Goal: Information Seeking & Learning: Learn about a topic

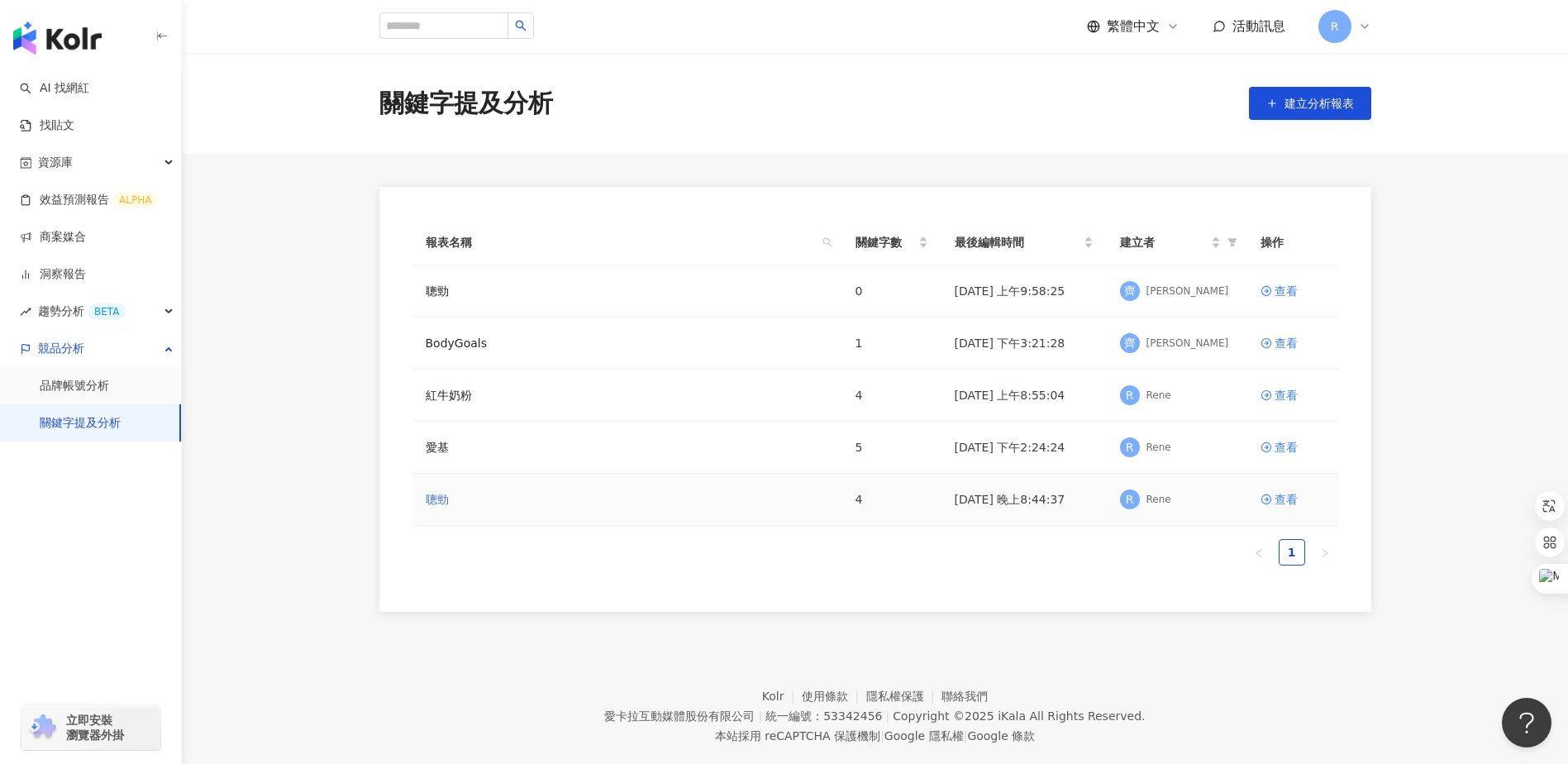
click at [446, 502] on link "聰勁" at bounding box center [437, 499] width 23 height 18
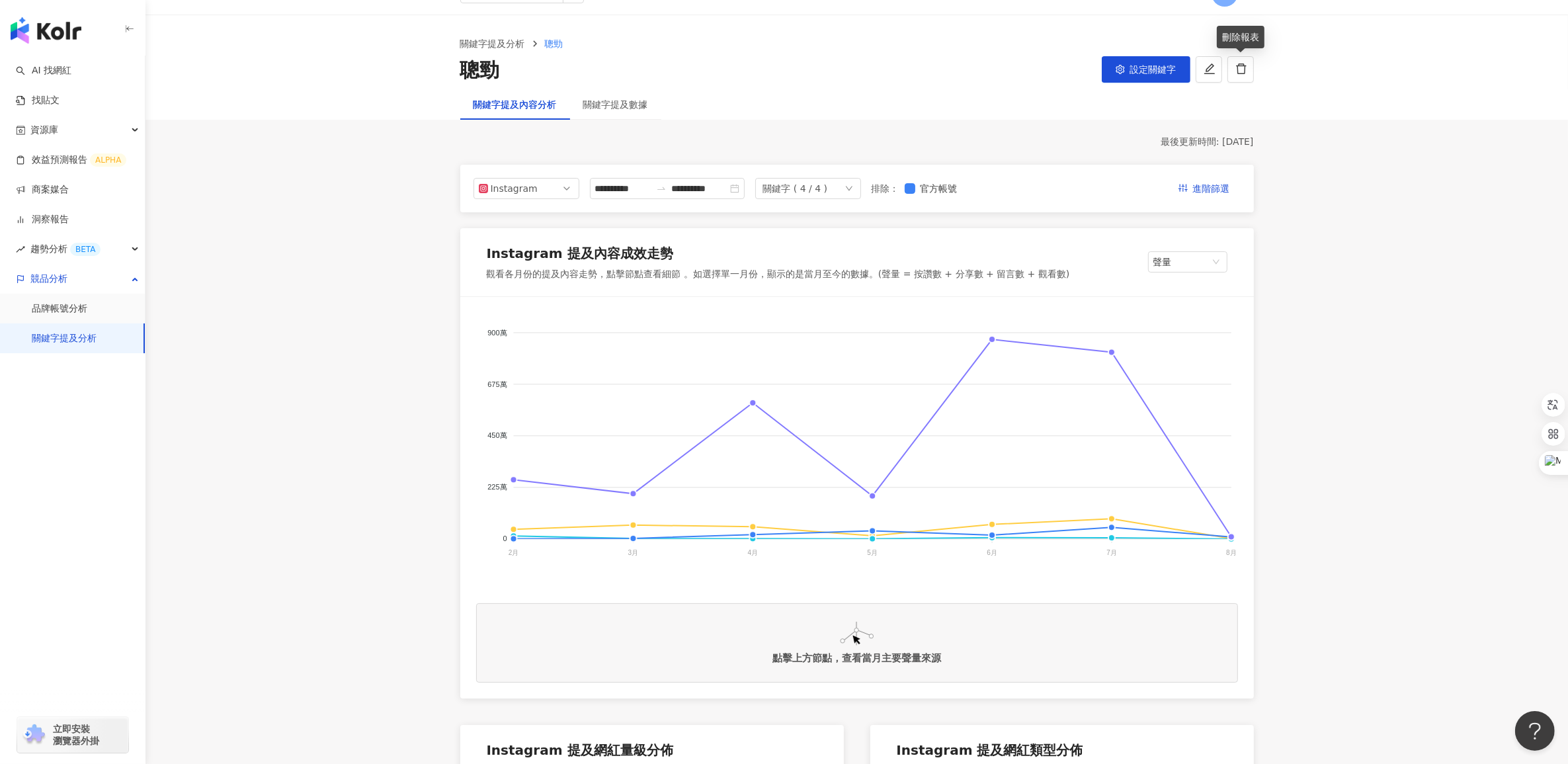
scroll to position [106, 0]
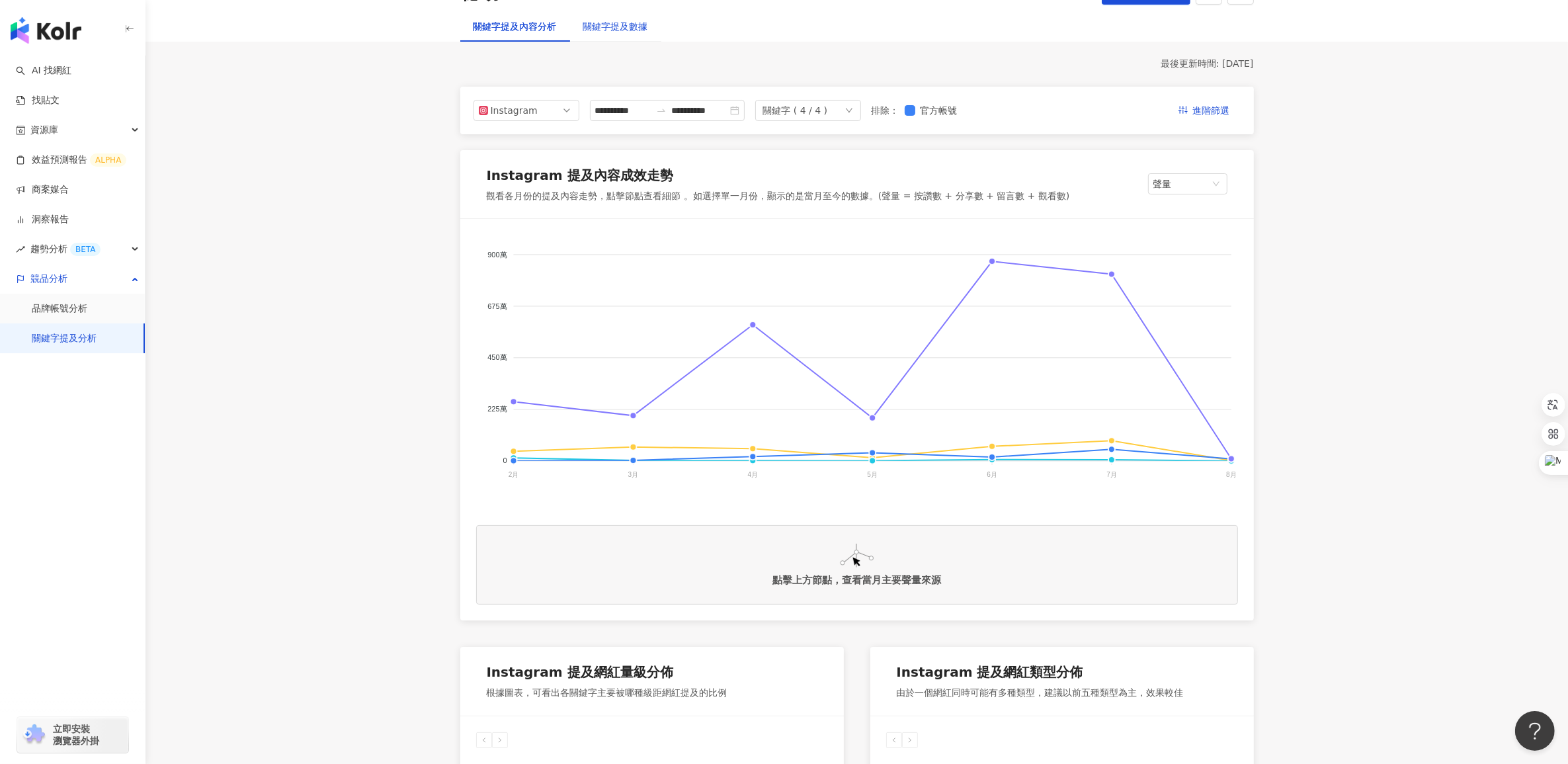
click at [630, 26] on div "關鍵字提及數據" at bounding box center [616, 26] width 65 height 15
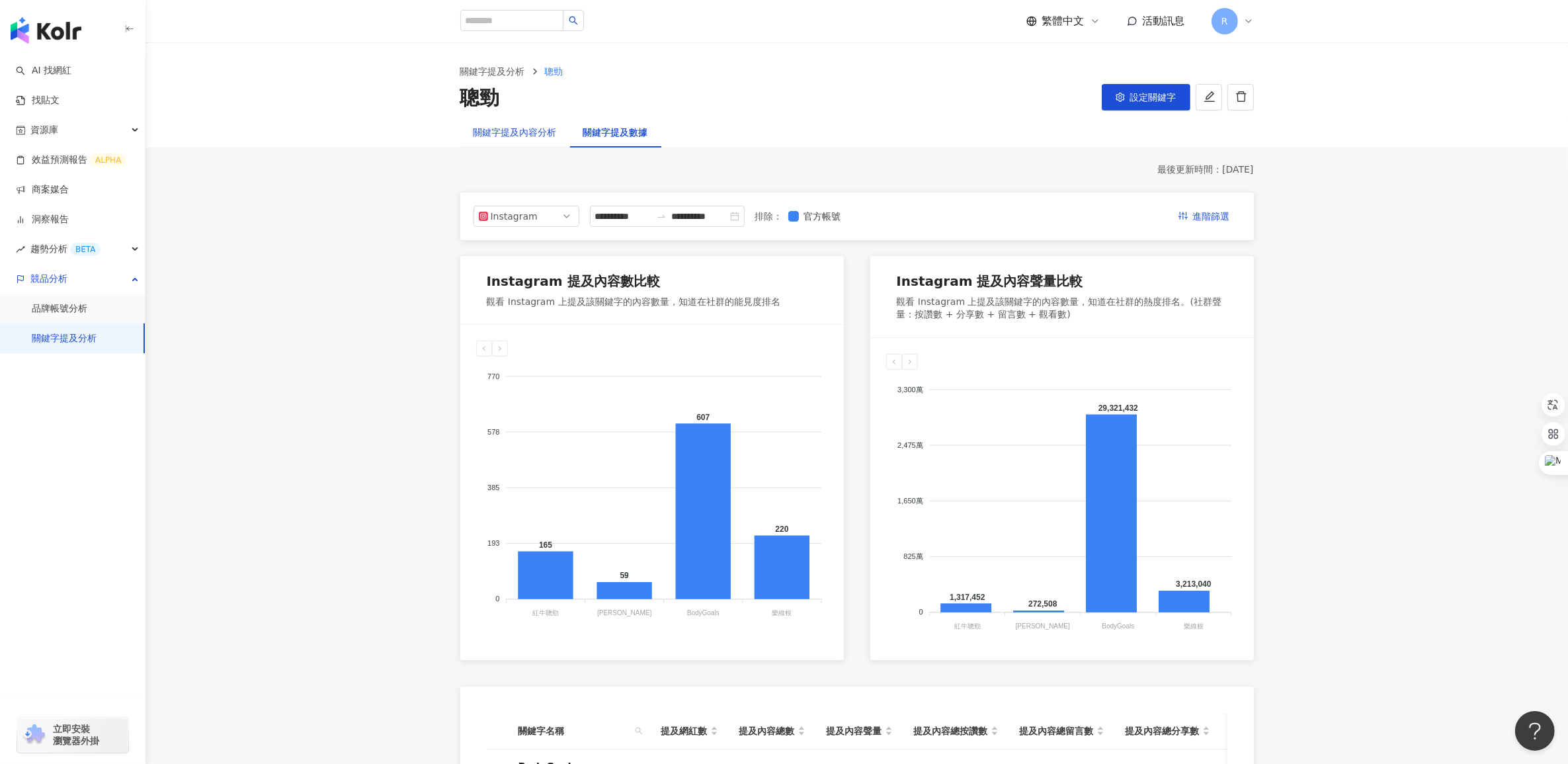
click at [523, 134] on div "關鍵字提及內容分析" at bounding box center [515, 132] width 84 height 15
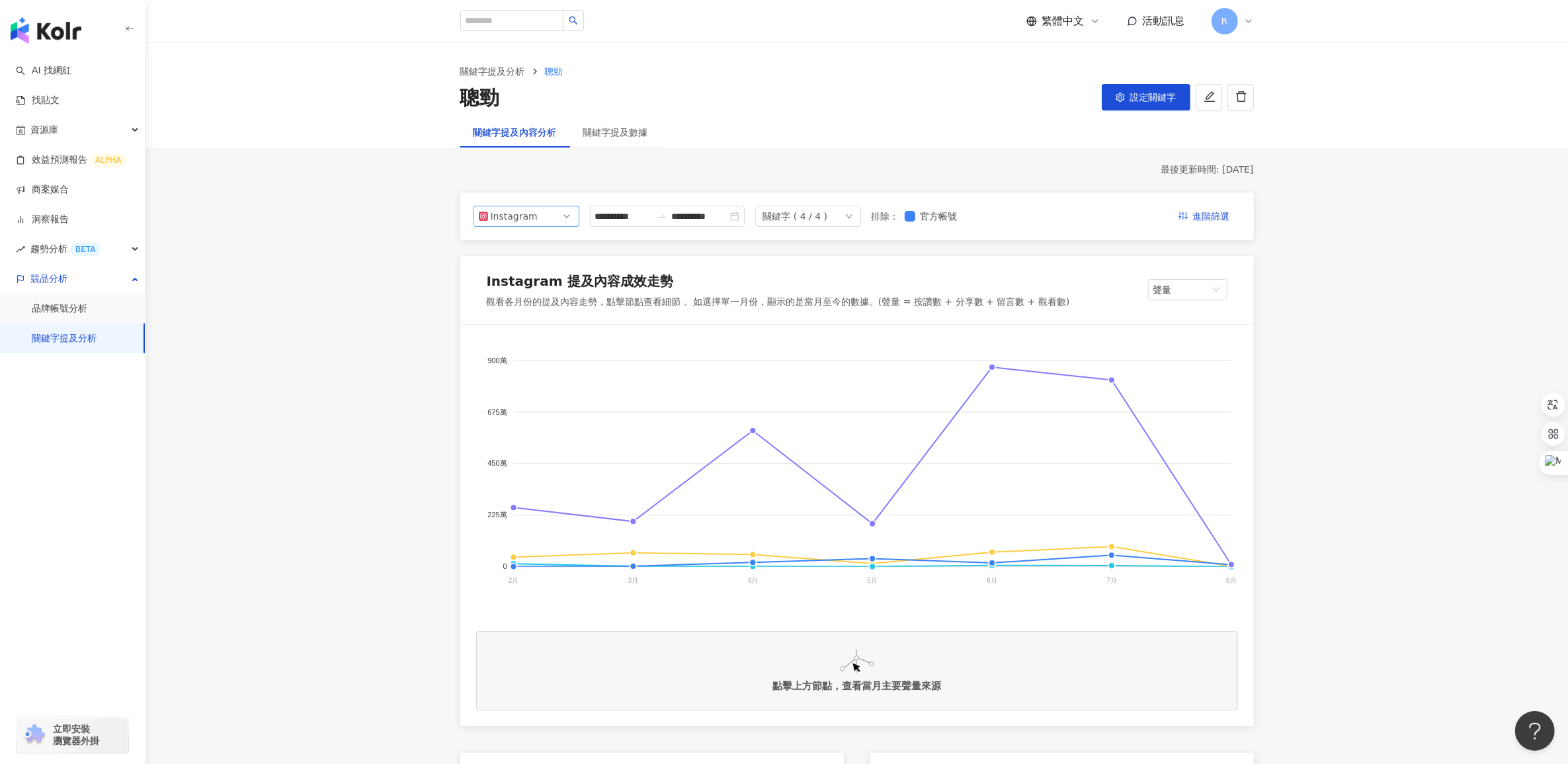
click at [538, 217] on span "Instagram" at bounding box center [526, 216] width 95 height 20
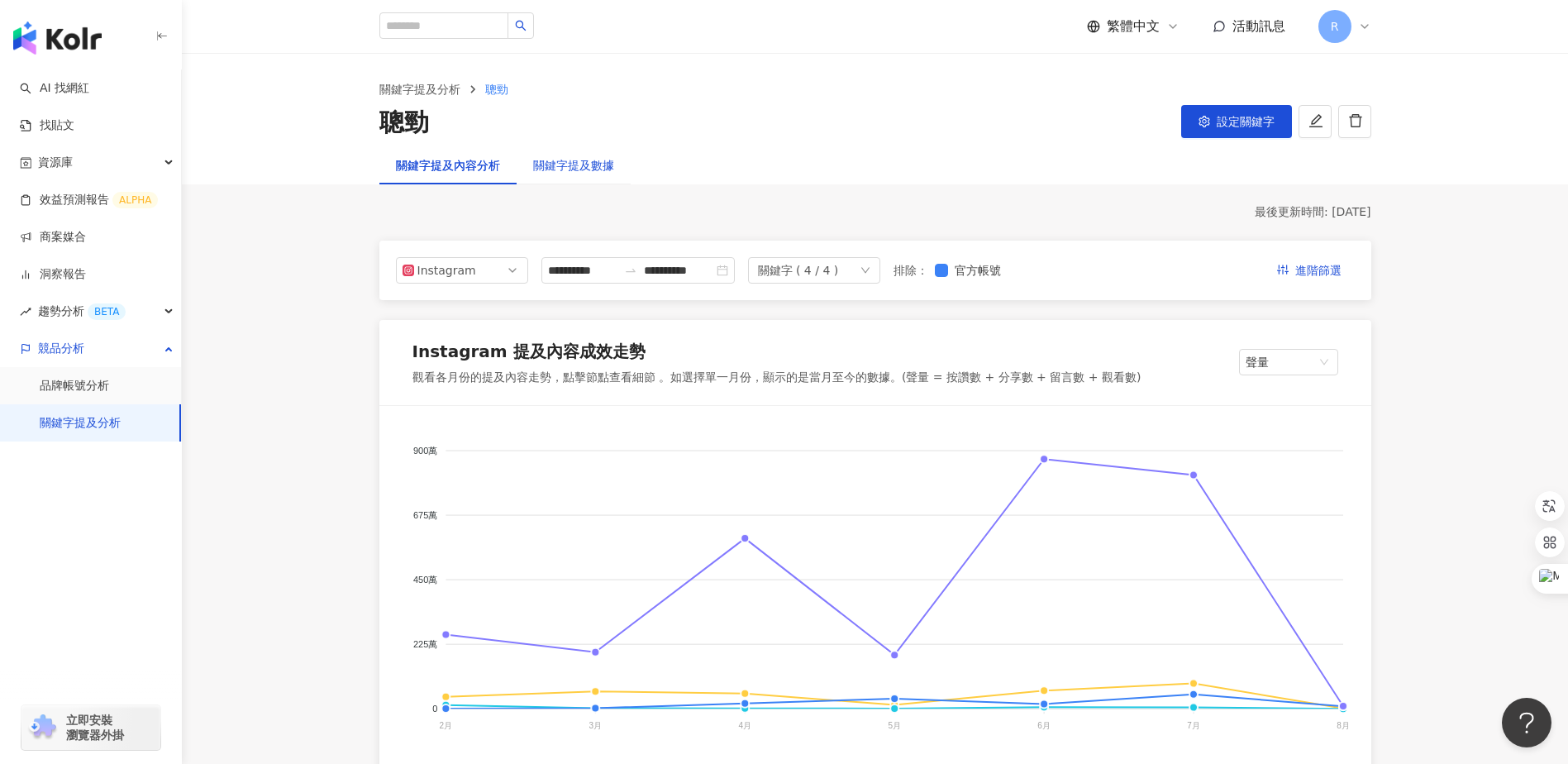
click at [578, 166] on div "關鍵字提及數據" at bounding box center [573, 166] width 81 height 18
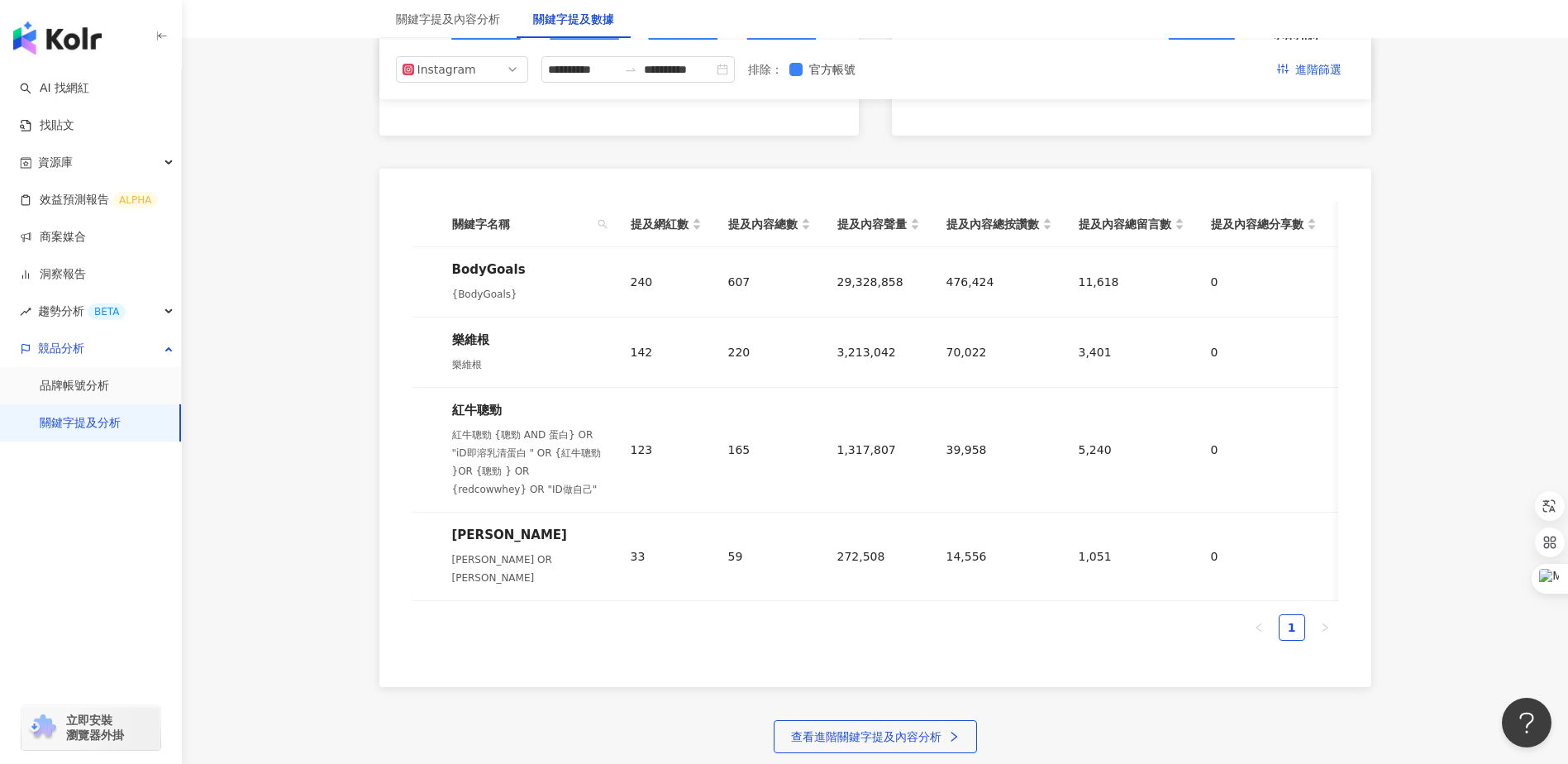
scroll to position [608, 0]
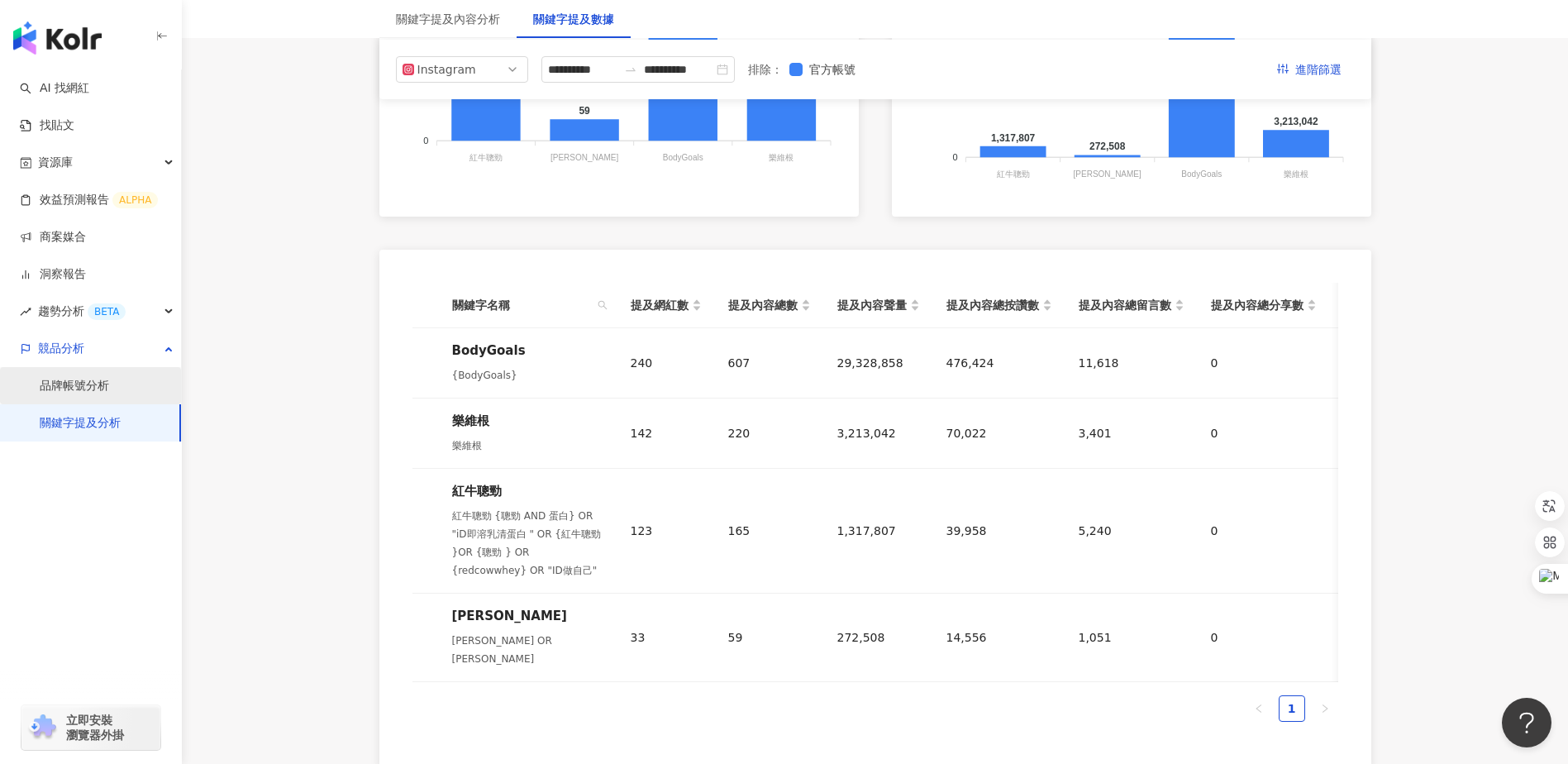
click at [95, 377] on link "品牌帳號分析" at bounding box center [75, 386] width 69 height 16
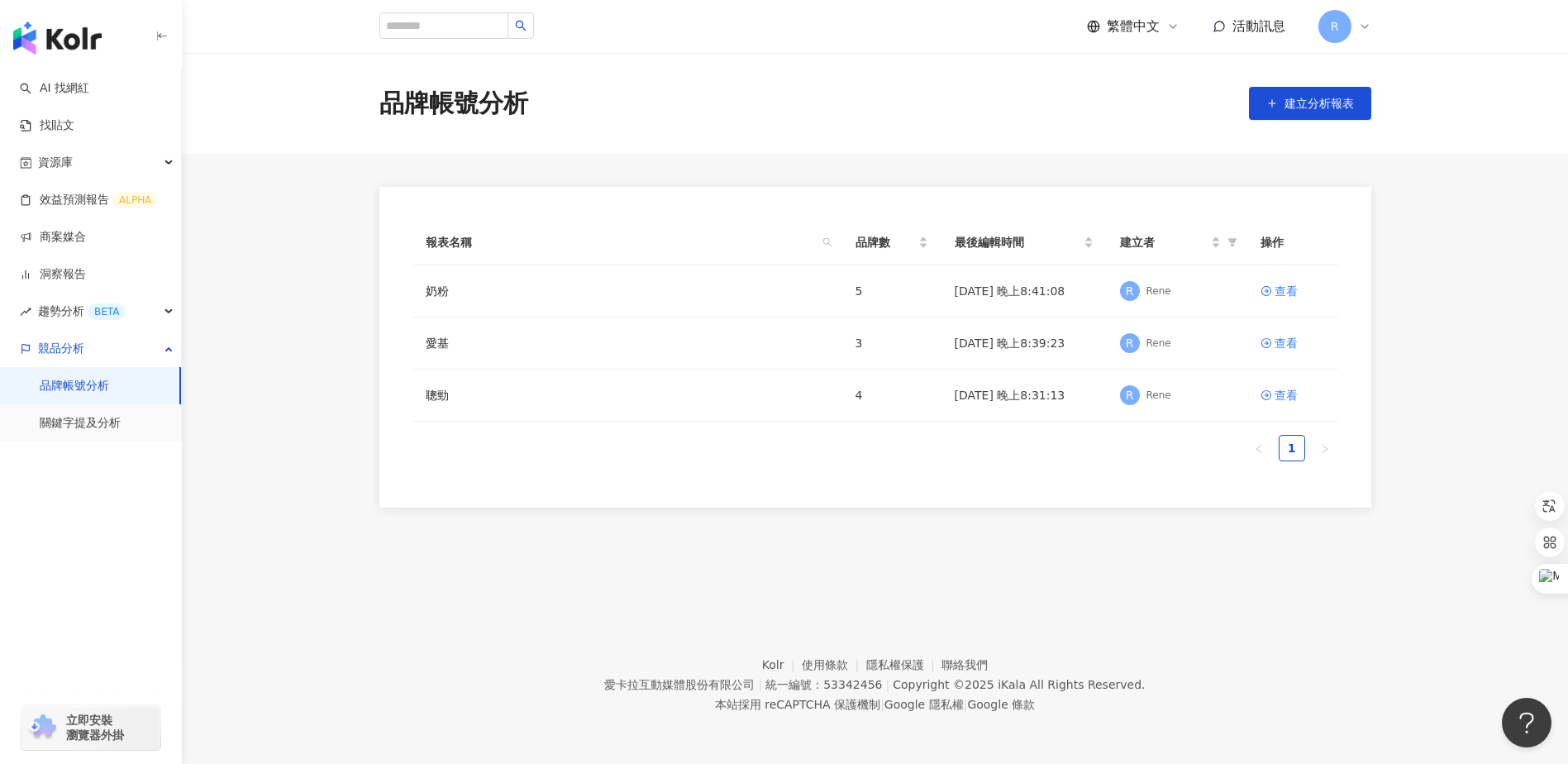
drag, startPoint x: 291, startPoint y: 393, endPoint x: 132, endPoint y: 442, distance: 166.4
click at [291, 393] on main "品牌帳號分析 建立分析報表 報表名稱 品牌數 最後編輯時間 建立者 操作 奶粉 5 [DATE] 晚上8:41:08 R [PERSON_NAME] 查看 愛…" at bounding box center [875, 280] width 1386 height 455
click at [436, 398] on link "聰勁" at bounding box center [437, 395] width 23 height 18
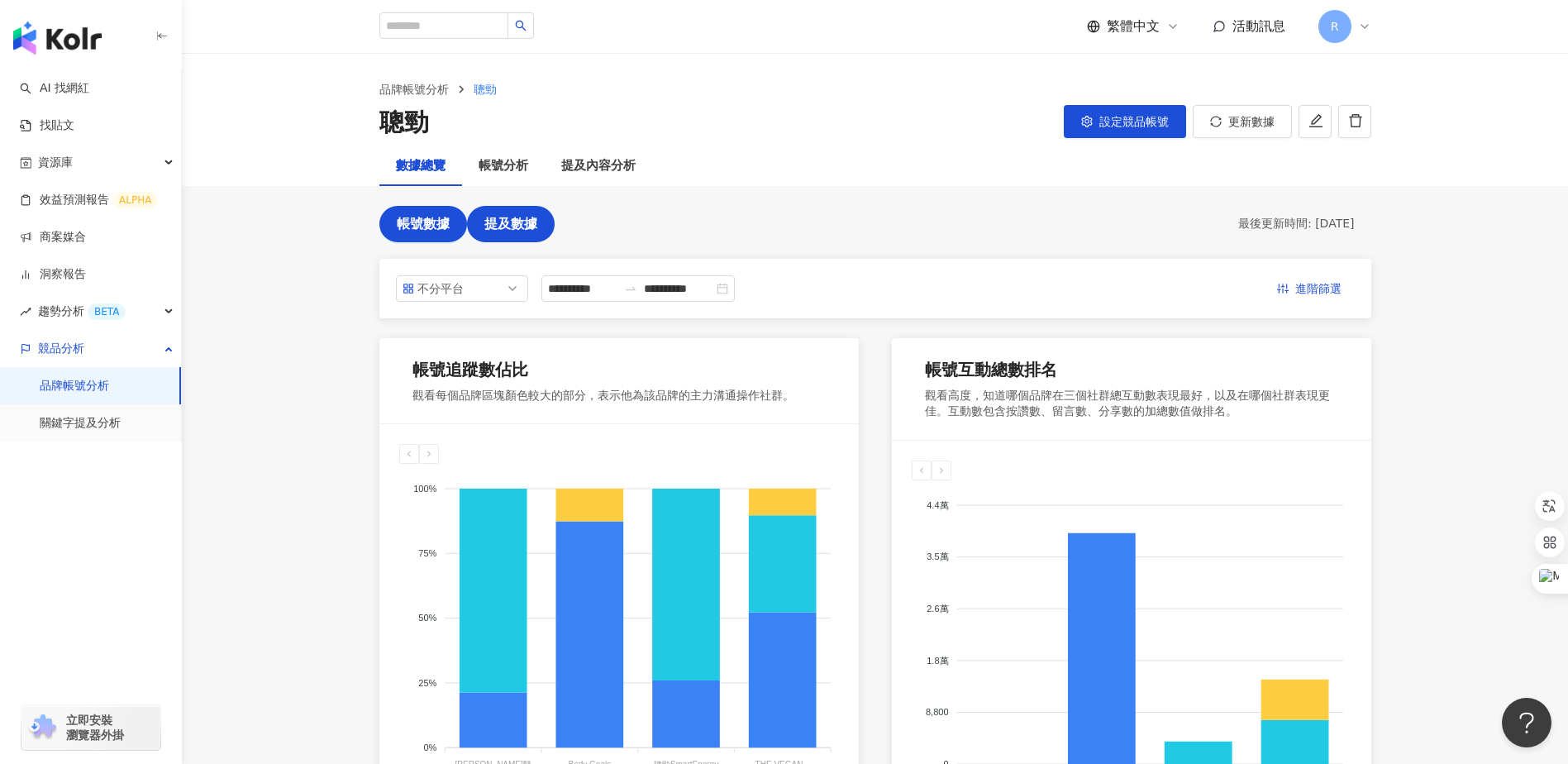
click at [522, 235] on button "提及數據" at bounding box center [511, 224] width 87 height 36
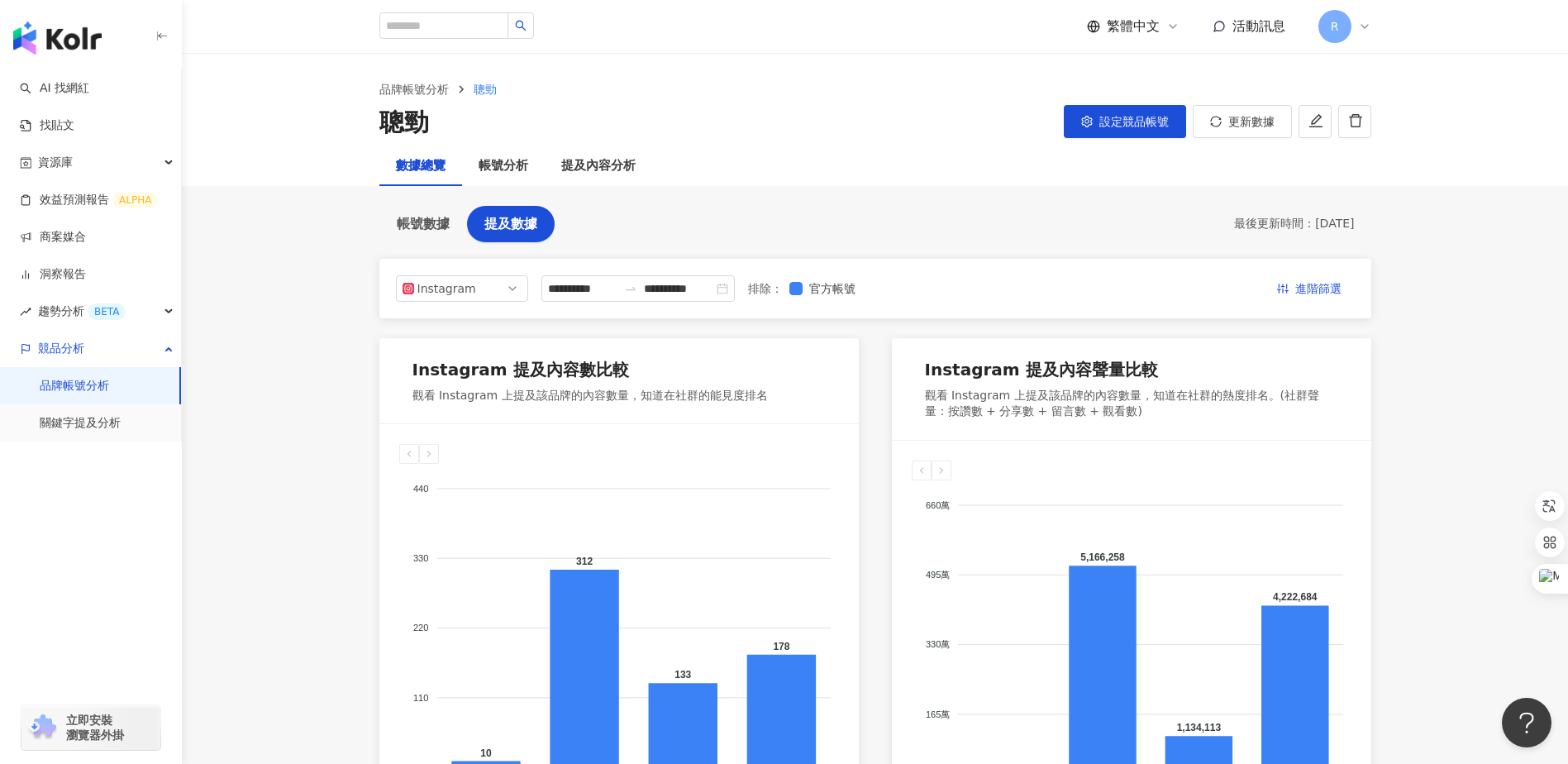
click at [295, 208] on main "**********" at bounding box center [875, 682] width 1386 height 1258
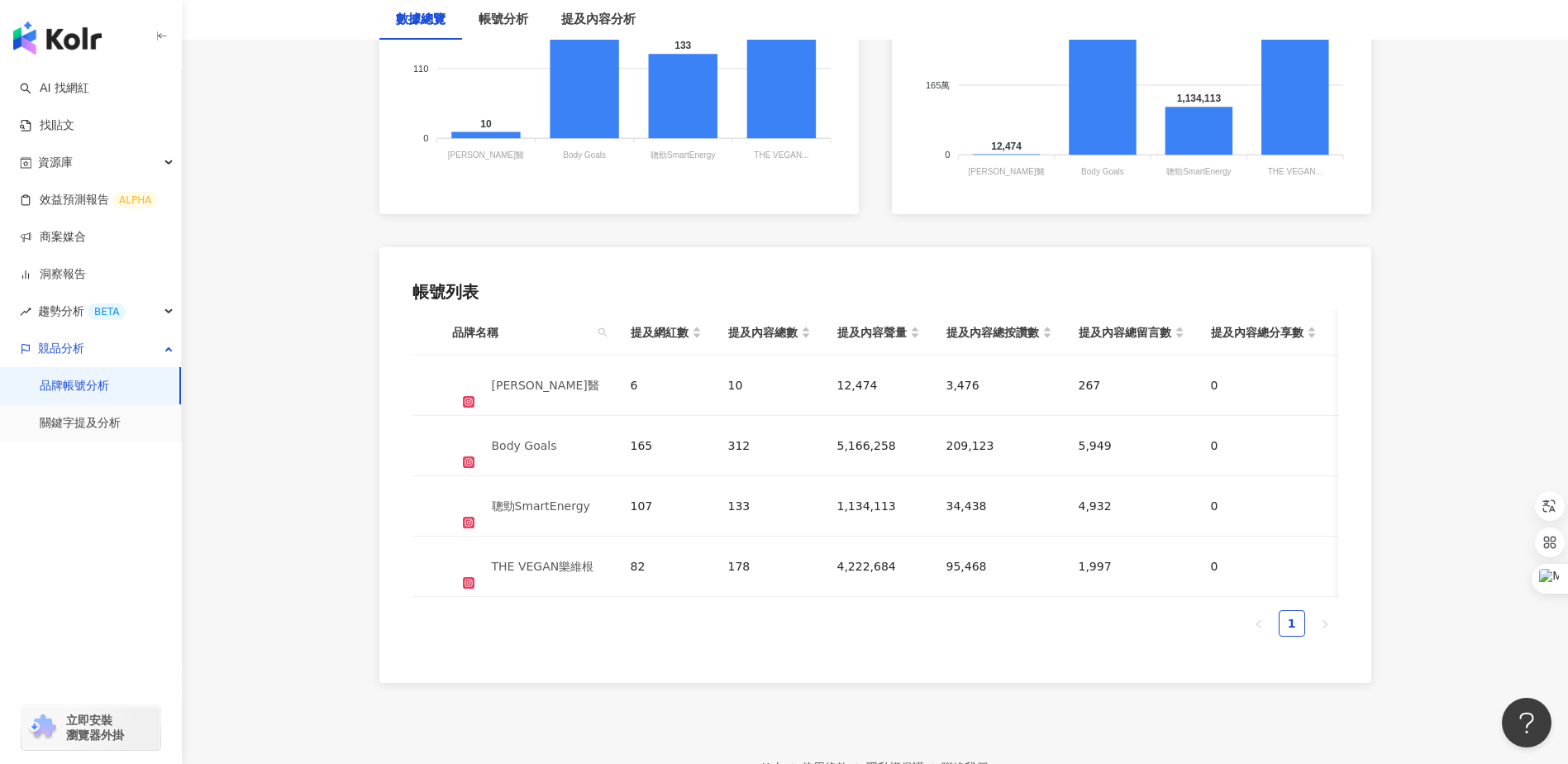
scroll to position [744, 0]
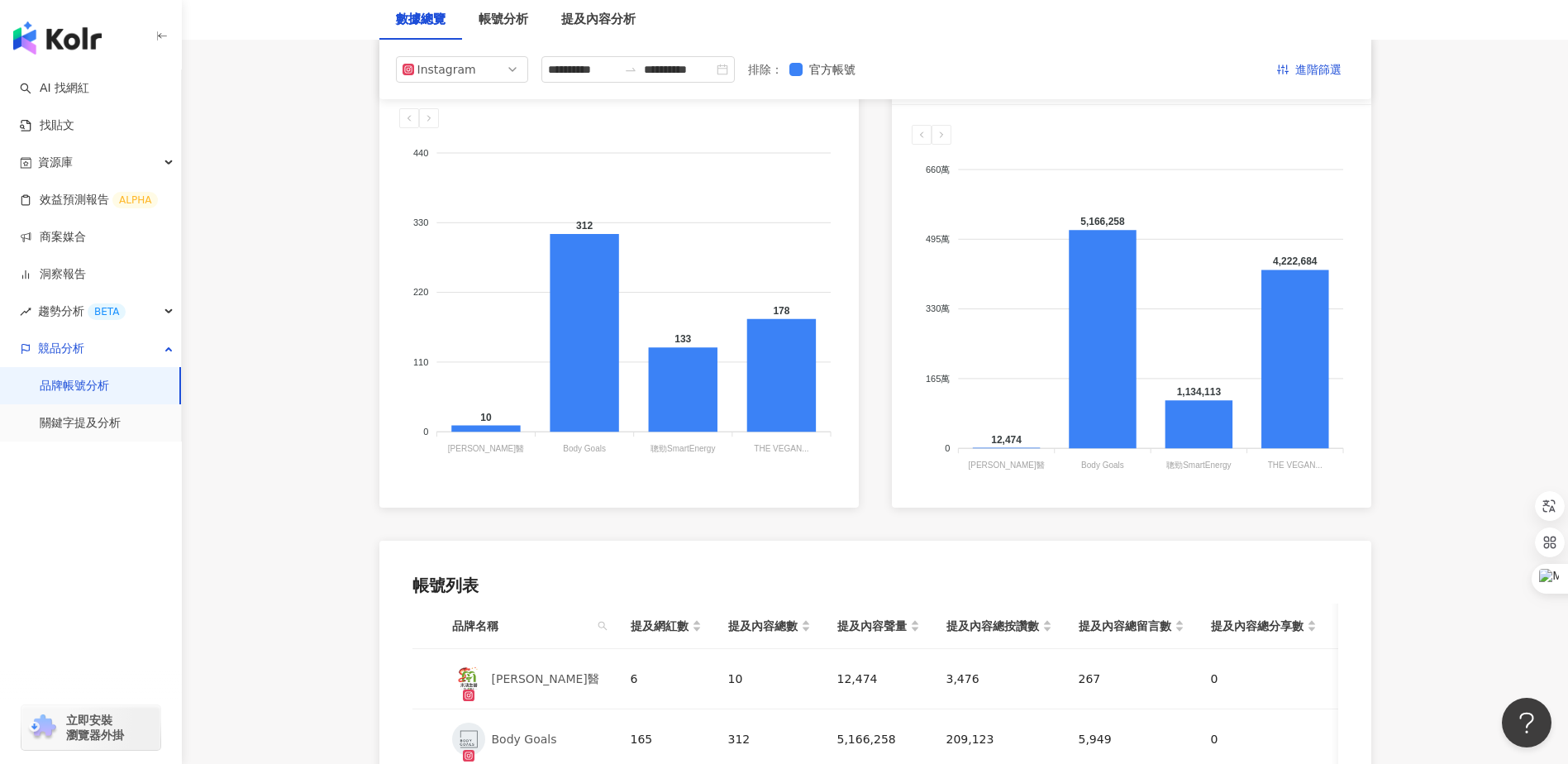
scroll to position [248, 0]
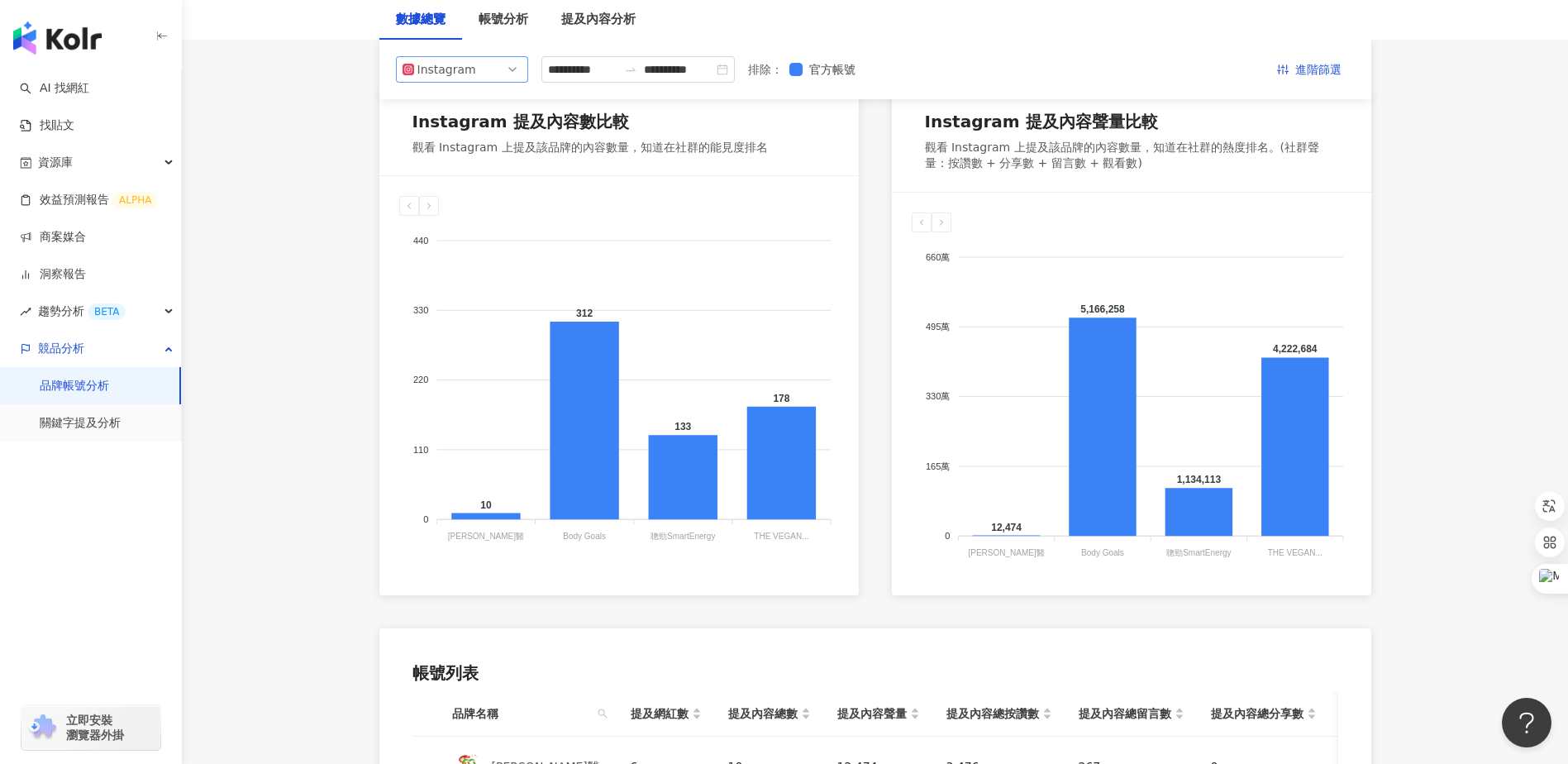
click at [475, 79] on span "Instagram" at bounding box center [462, 69] width 119 height 25
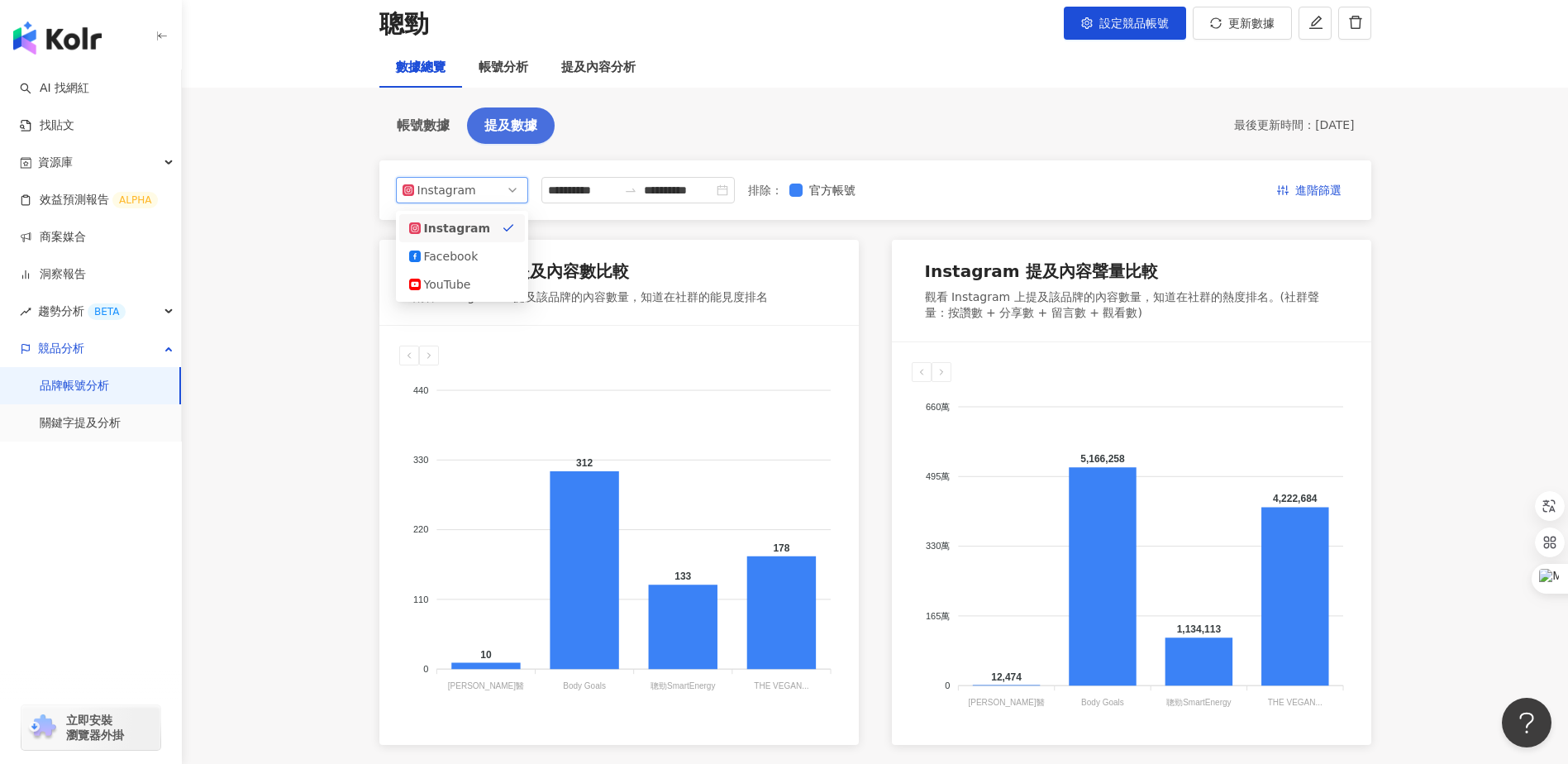
scroll to position [83, 0]
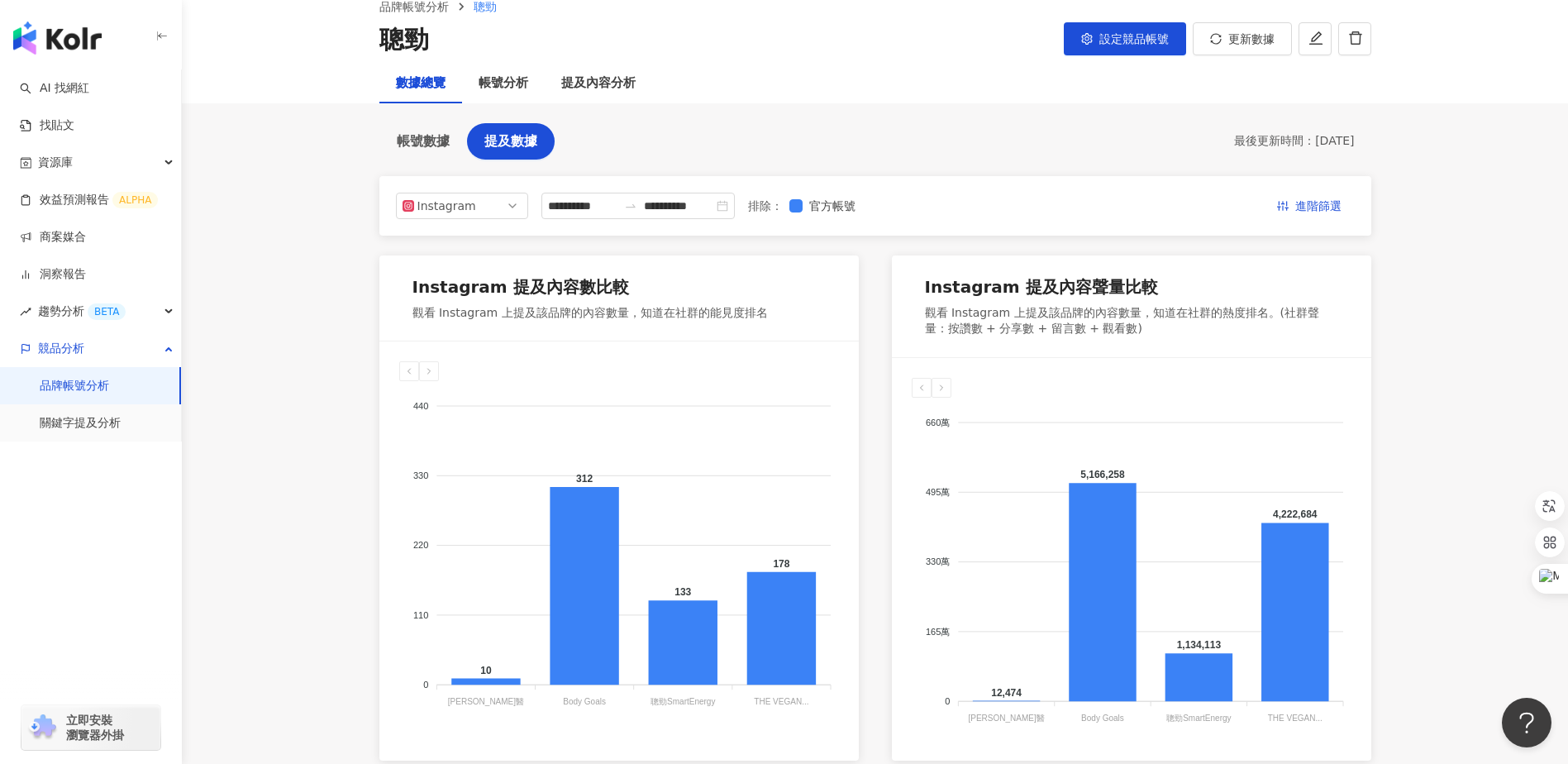
drag, startPoint x: 300, startPoint y: 305, endPoint x: 287, endPoint y: 317, distance: 17.7
click at [300, 305] on main "**********" at bounding box center [875, 599] width 1386 height 1258
click at [107, 417] on link "關鍵字提及分析" at bounding box center [80, 423] width 81 height 16
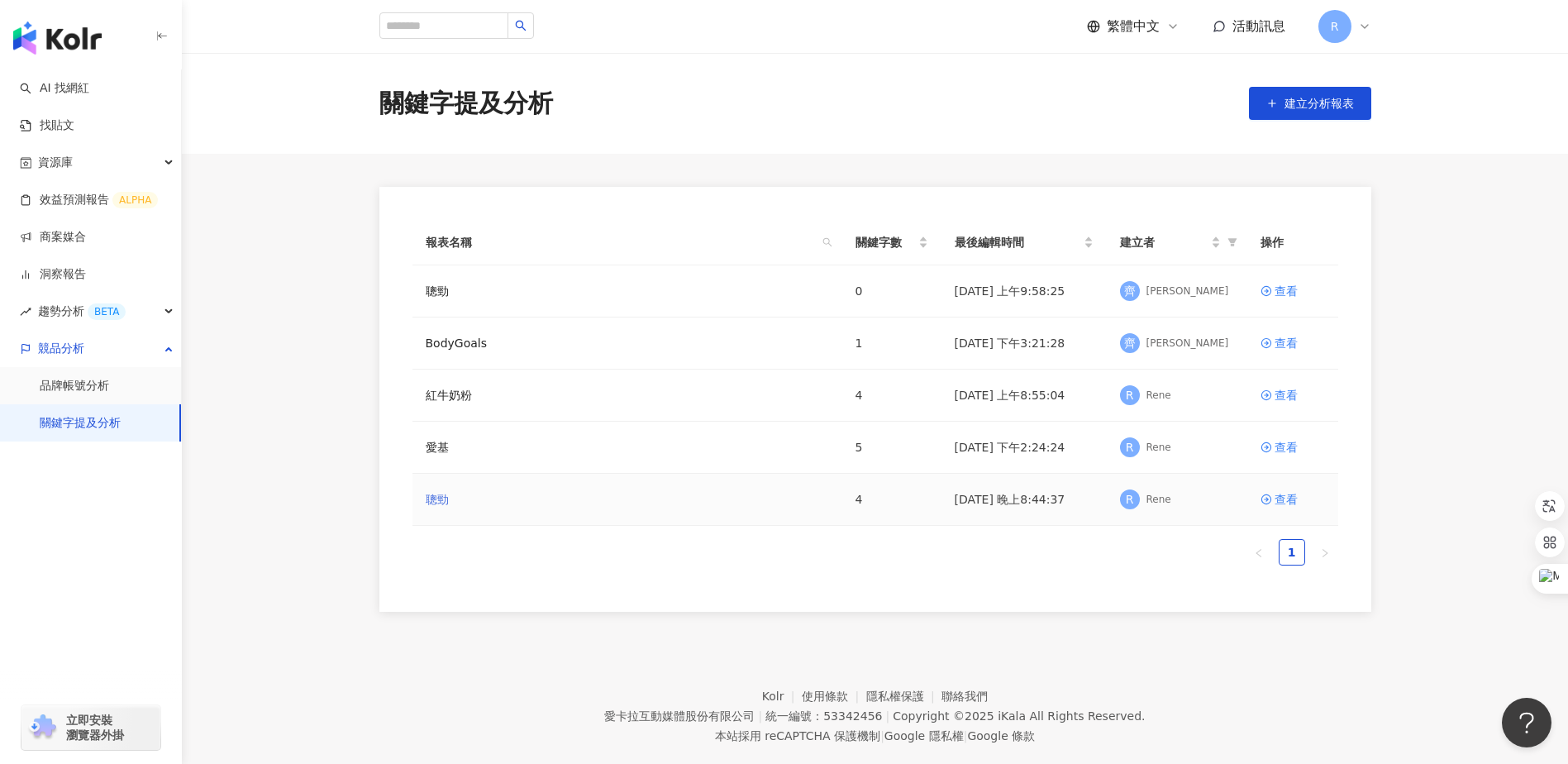
click at [447, 498] on link "聰勁" at bounding box center [437, 499] width 23 height 18
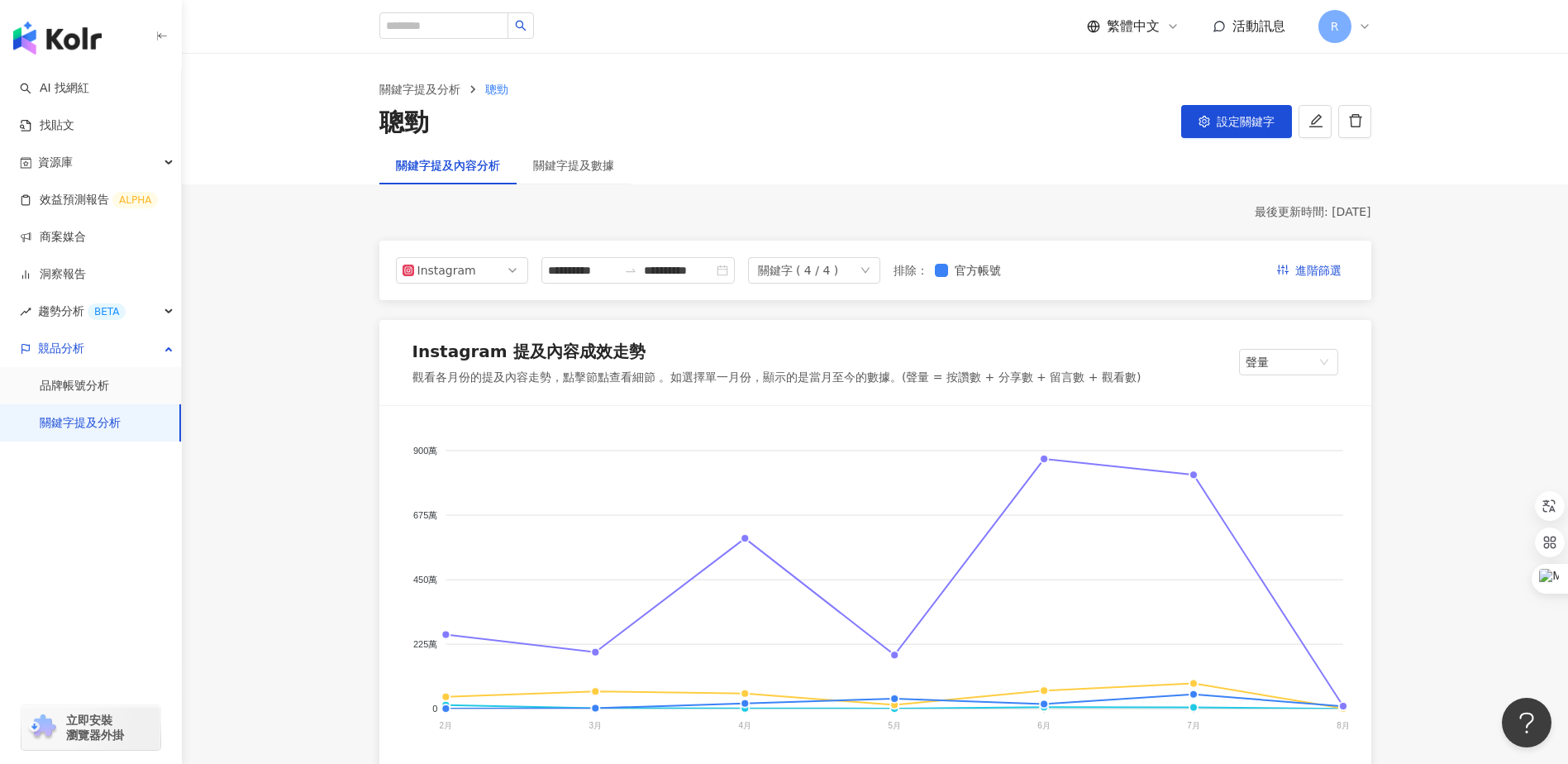
click at [561, 156] on div "關鍵字提及數據" at bounding box center [573, 166] width 114 height 38
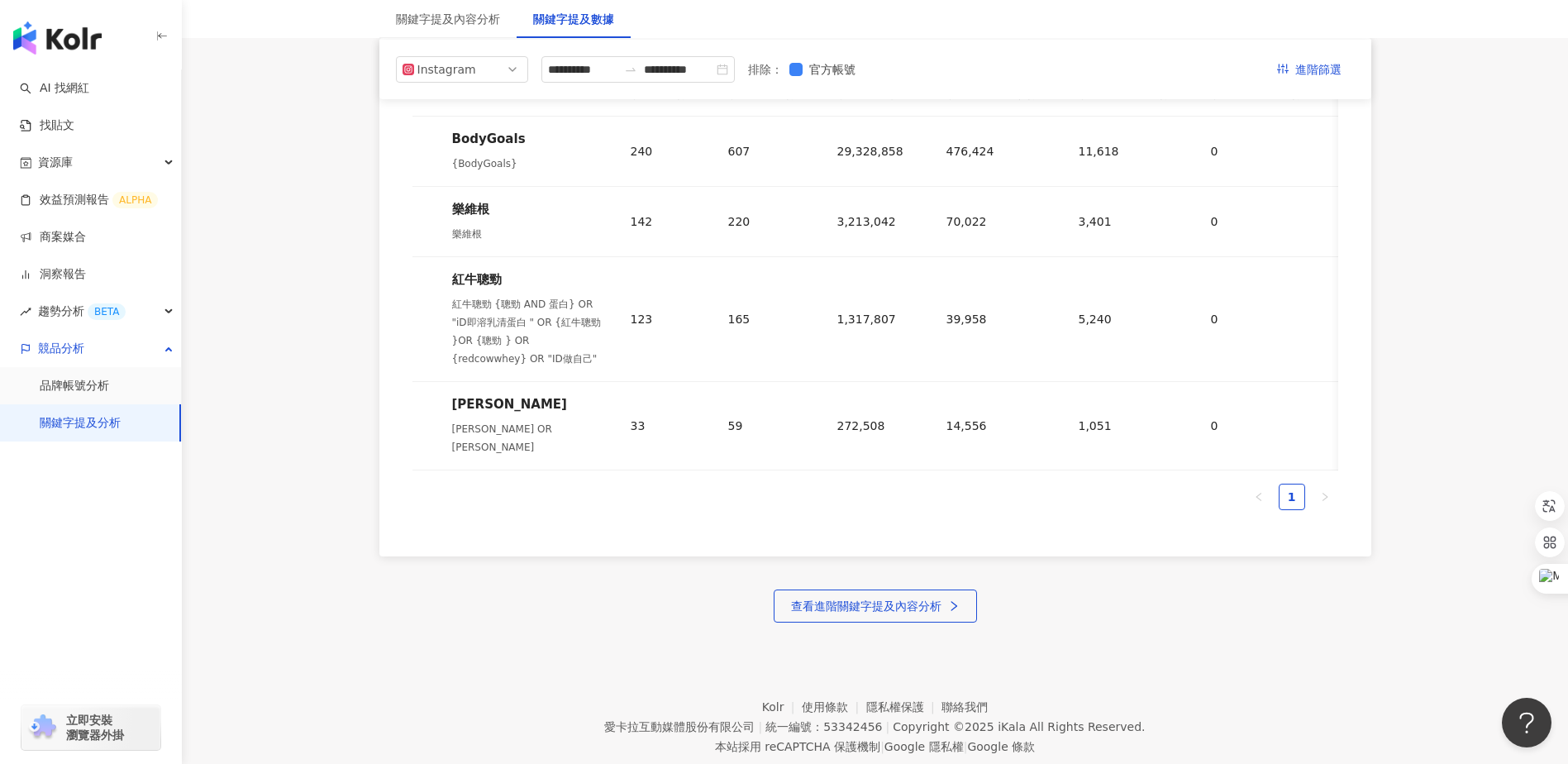
scroll to position [738, 0]
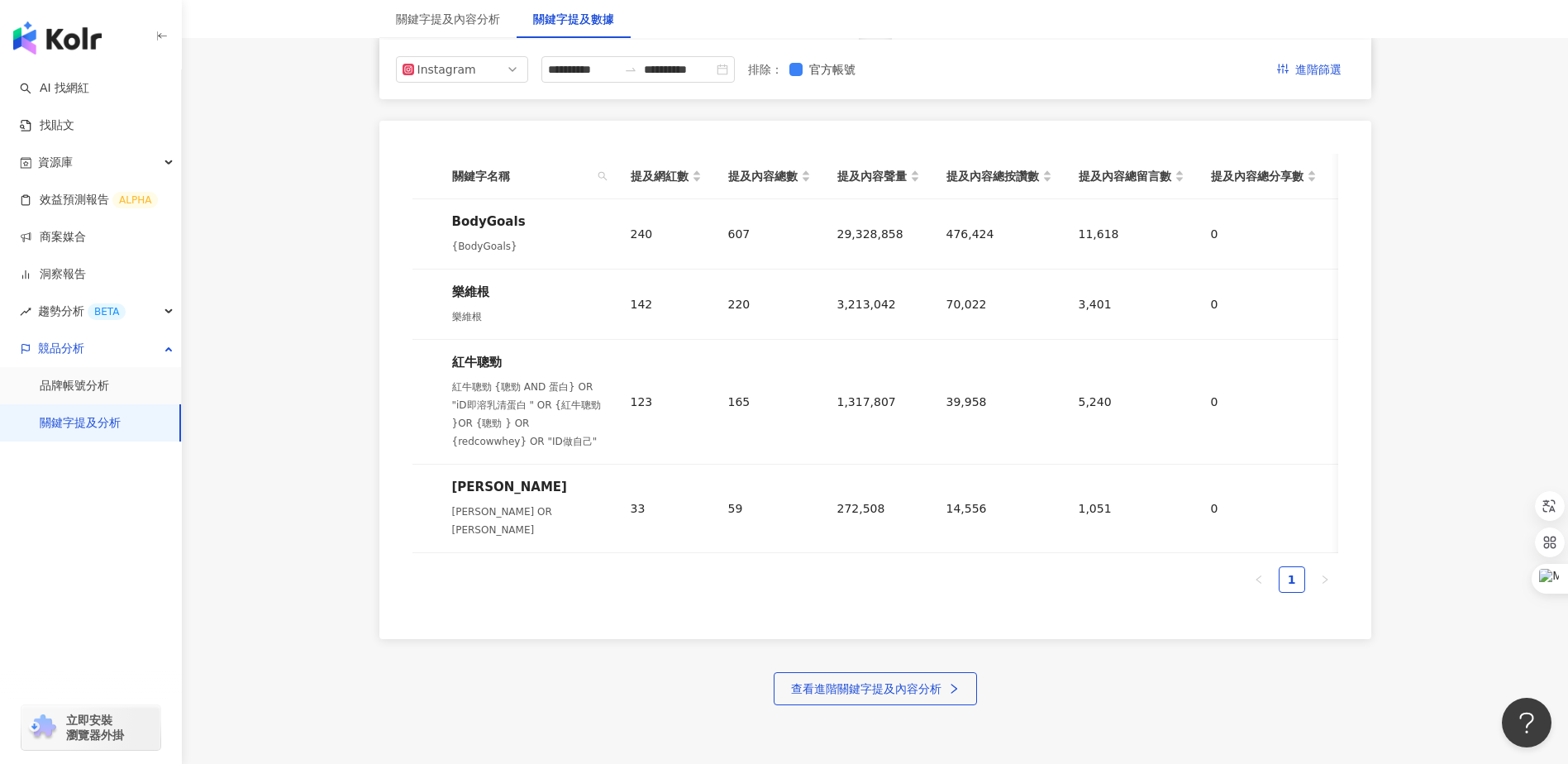
click at [324, 256] on main "**********" at bounding box center [875, 10] width 1386 height 1389
click at [89, 428] on link "關鍵字提及分析" at bounding box center [80, 423] width 81 height 16
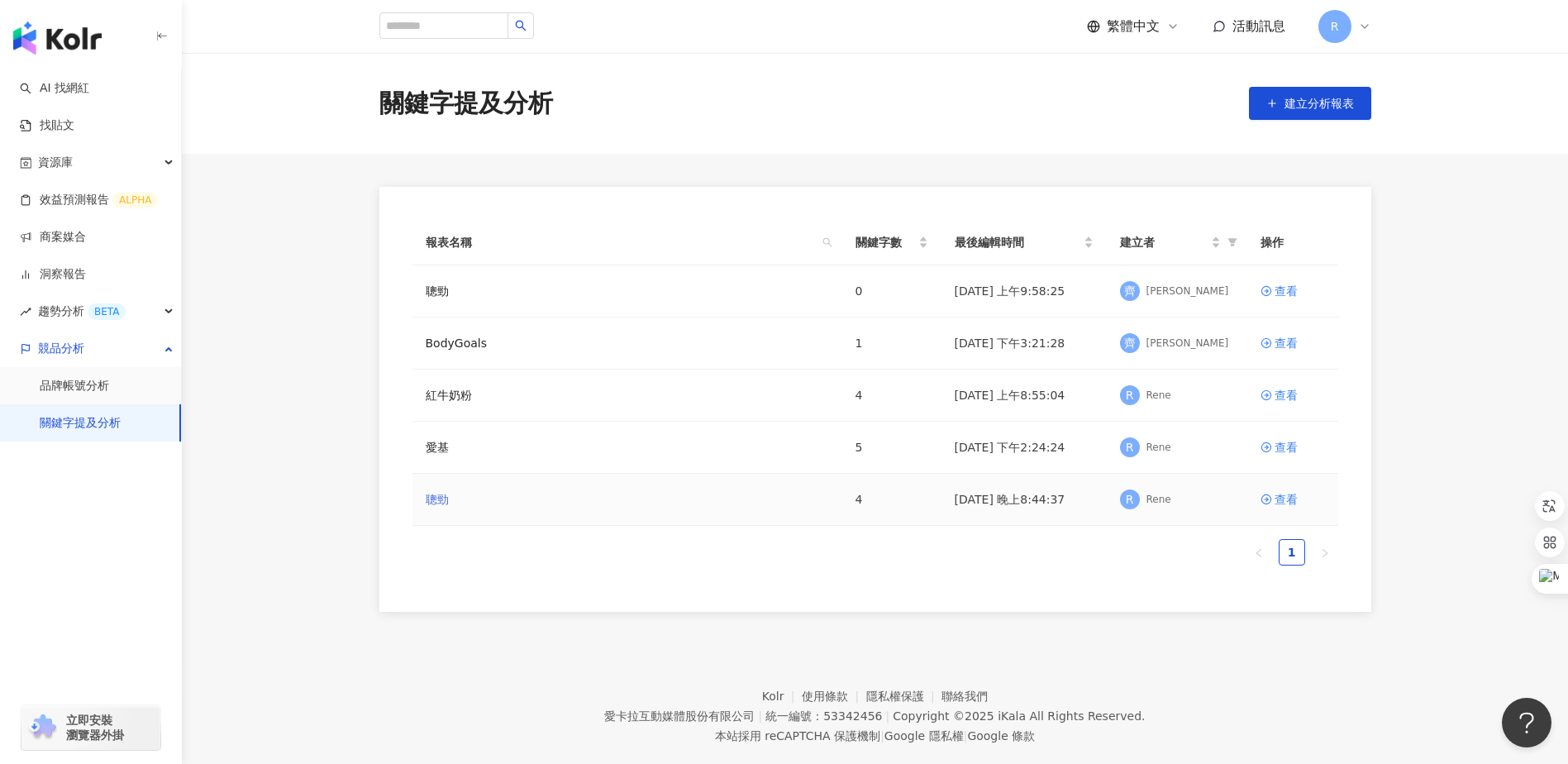
click at [427, 506] on link "聰勁" at bounding box center [437, 499] width 23 height 18
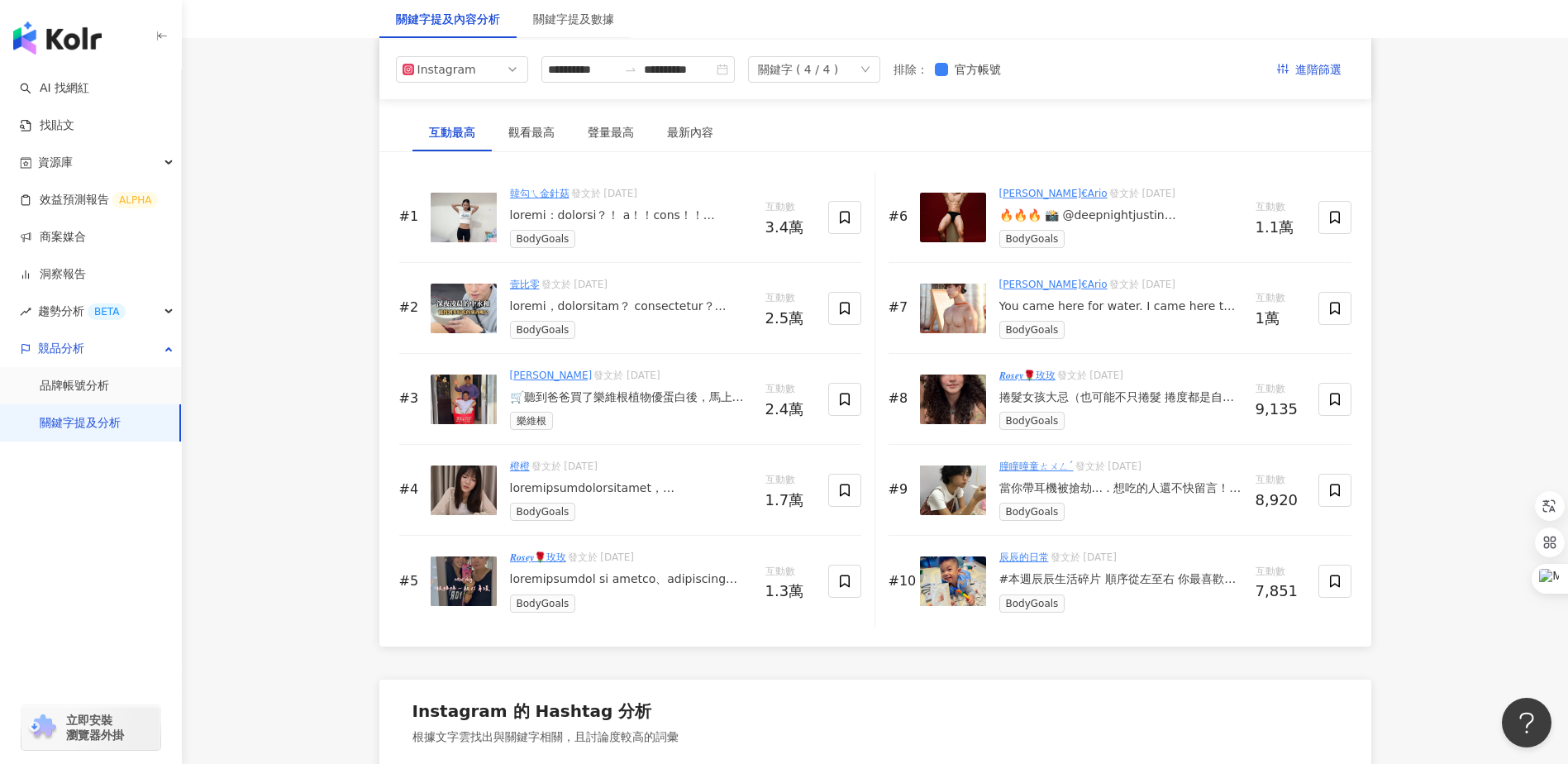
scroll to position [2519, 0]
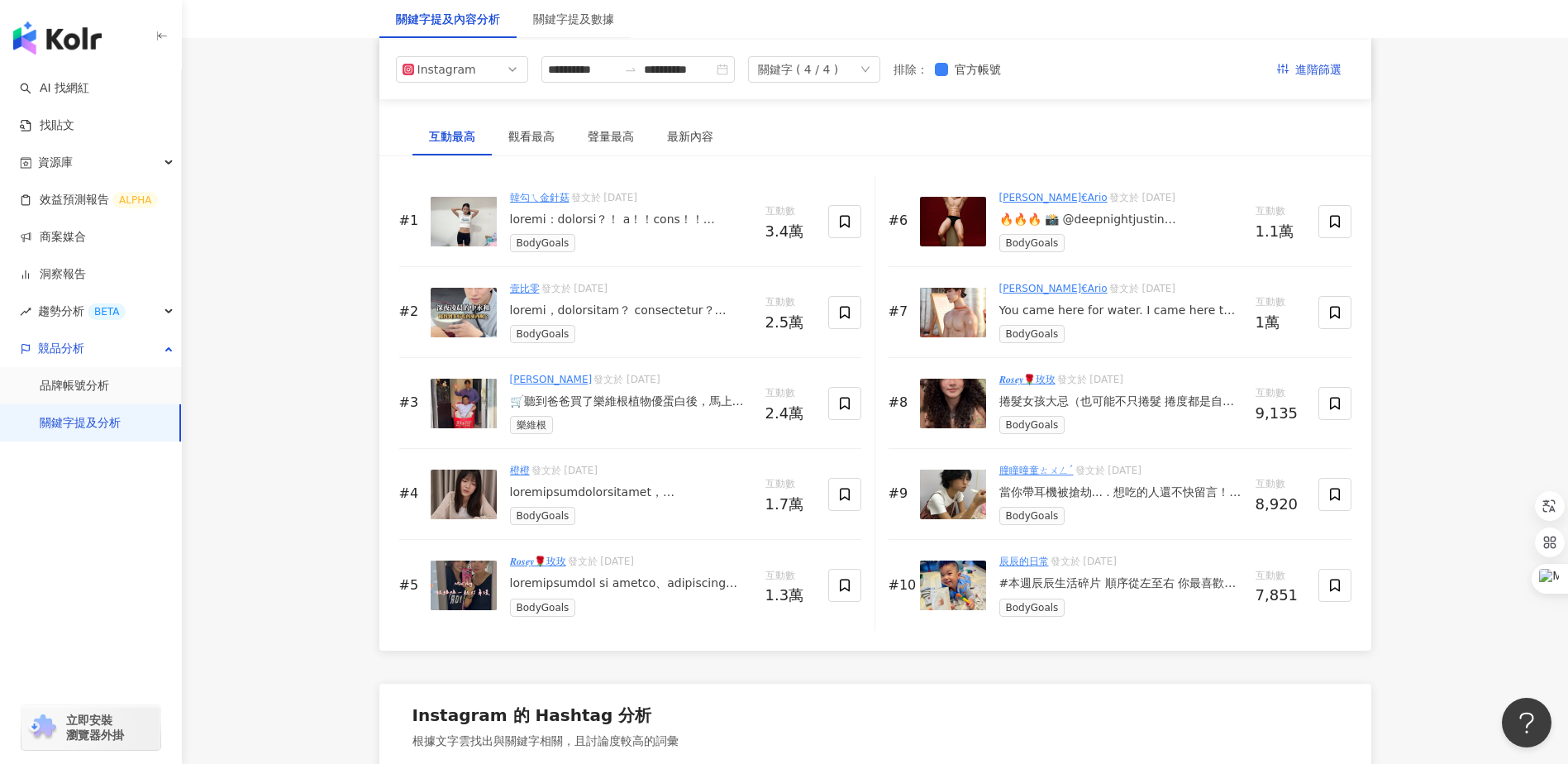
click at [607, 142] on div "聲量最高" at bounding box center [610, 136] width 46 height 18
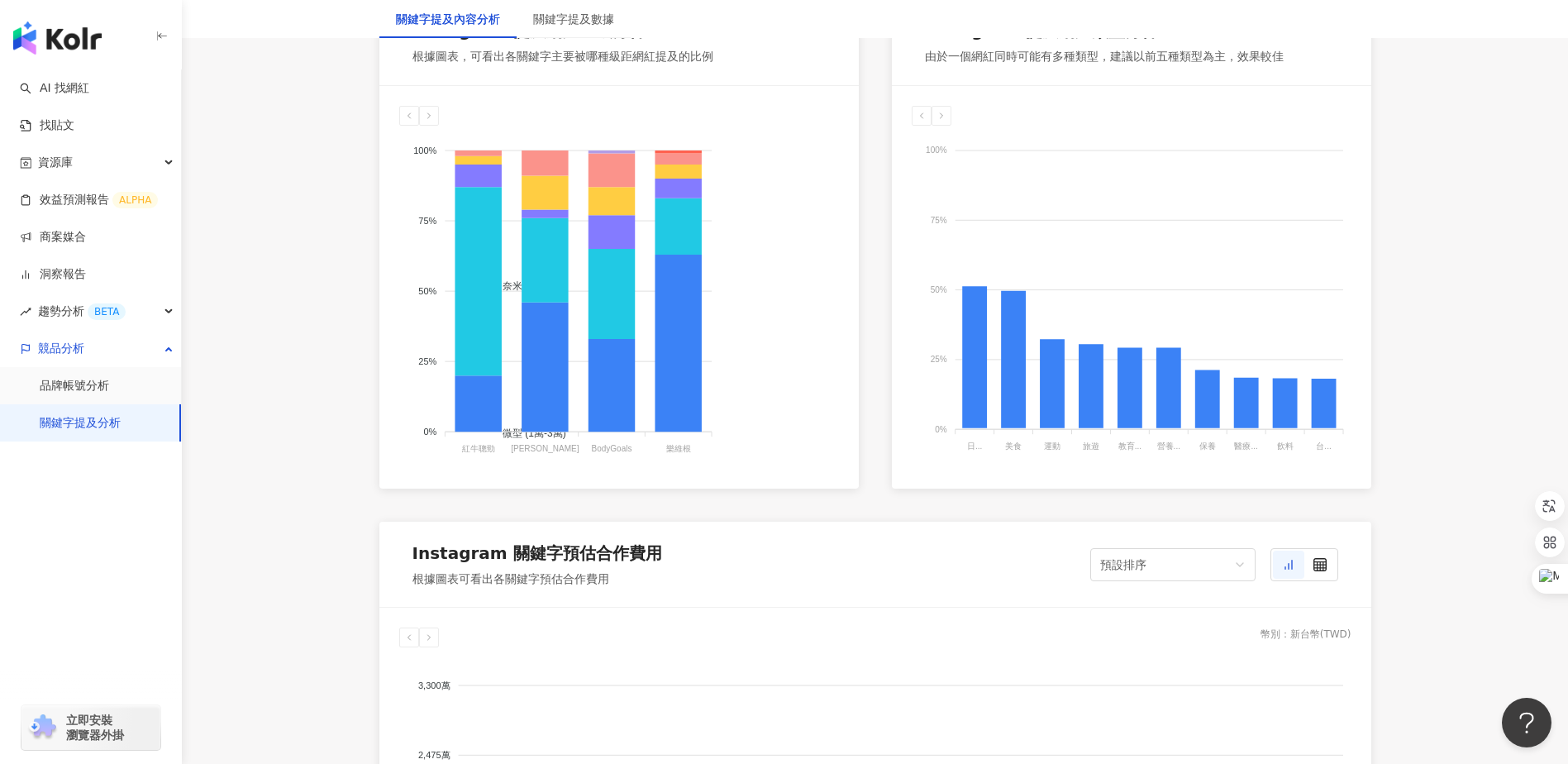
scroll to position [941, 0]
